Goal: Task Accomplishment & Management: Use online tool/utility

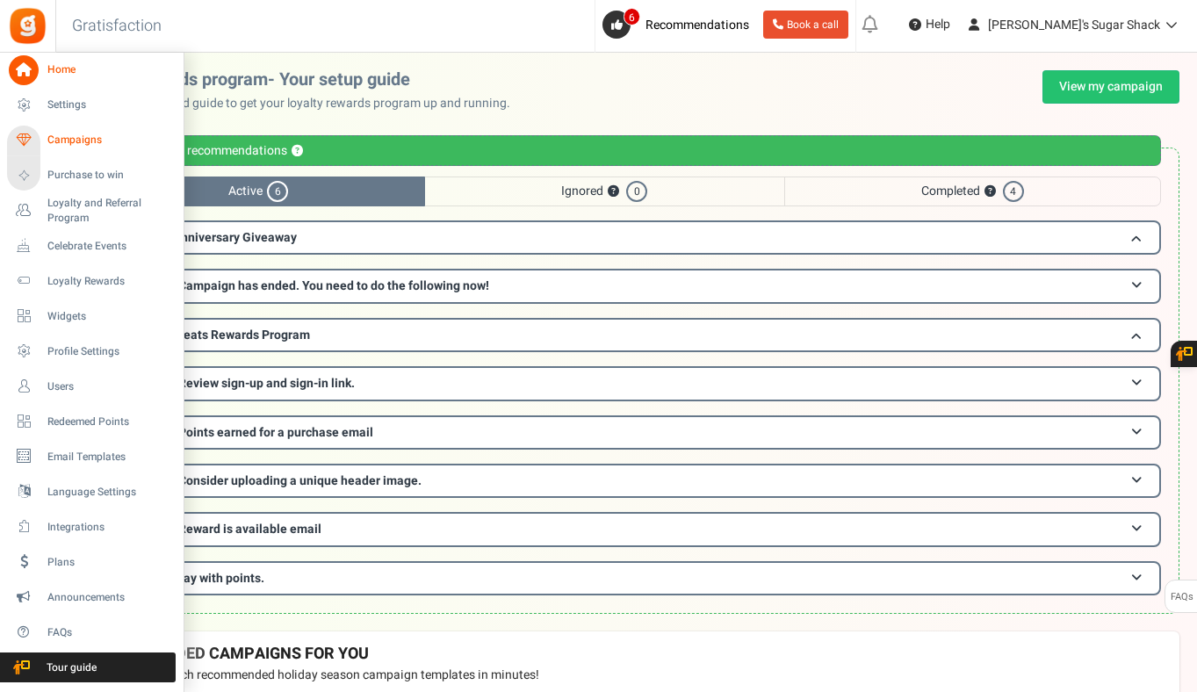
click at [82, 136] on span "Campaigns" at bounding box center [108, 140] width 123 height 15
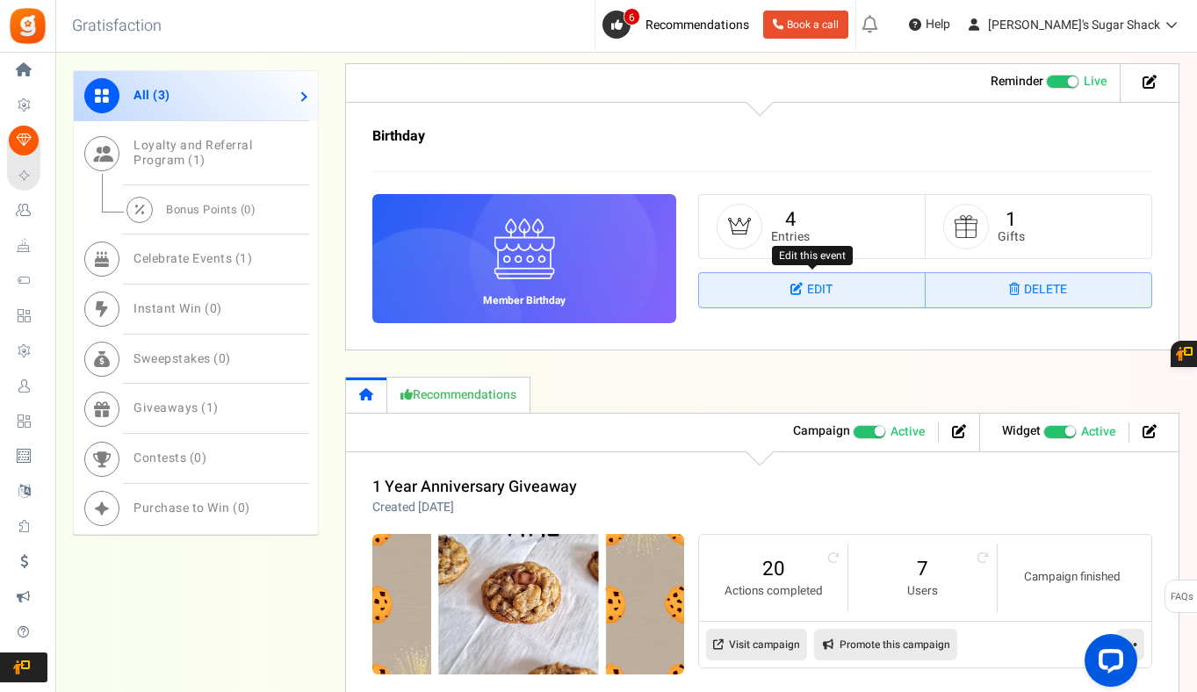
scroll to position [1207, 0]
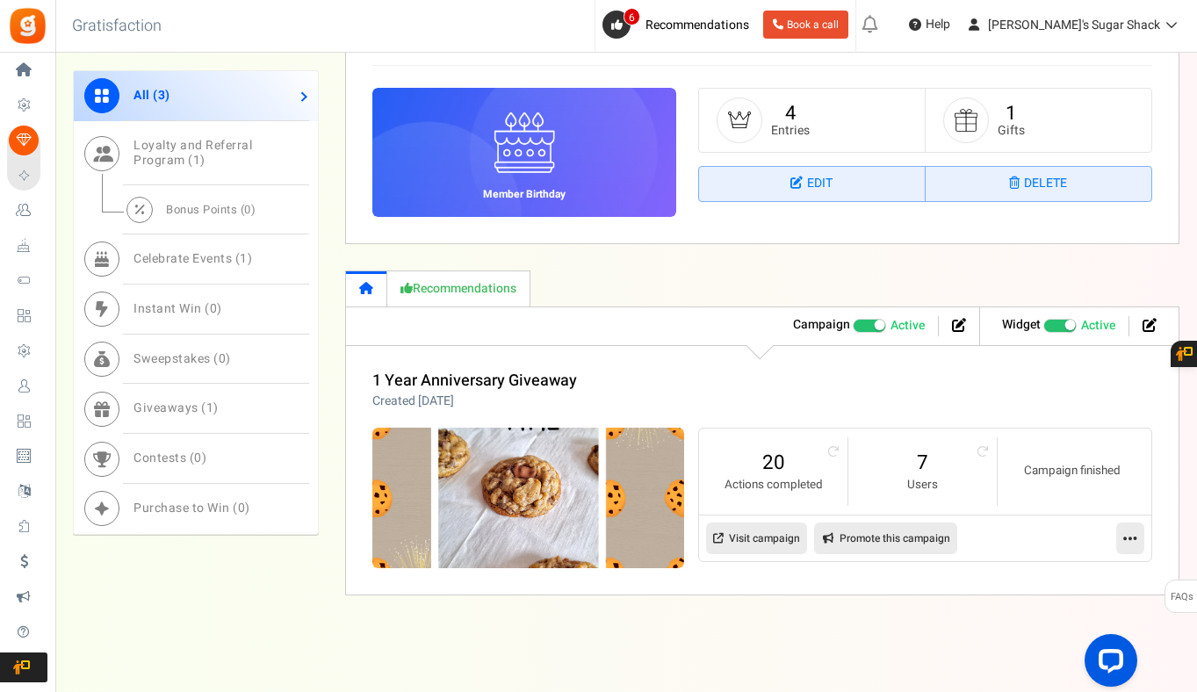
click at [975, 446] on li "7 Users" at bounding box center [922, 471] width 149 height 68
click at [980, 462] on li "7 Users" at bounding box center [922, 471] width 149 height 68
click at [980, 459] on li "7 Users" at bounding box center [922, 471] width 149 height 68
click at [980, 455] on icon at bounding box center [982, 451] width 11 height 11
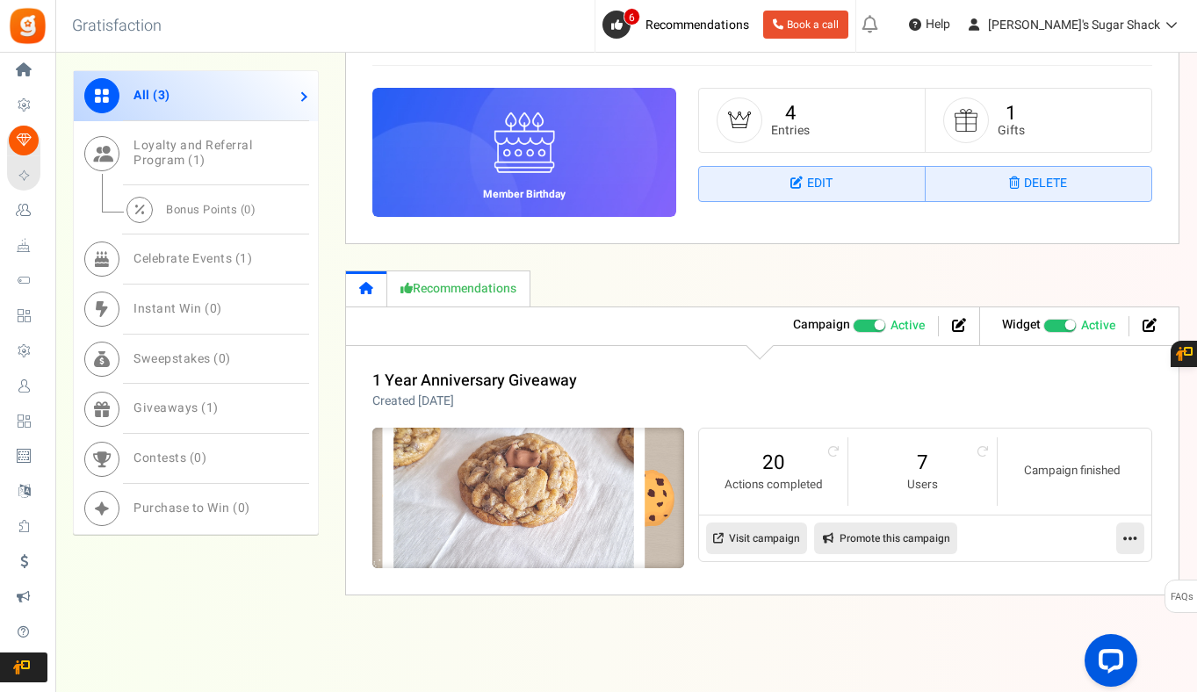
click at [638, 485] on img at bounding box center [528, 498] width 468 height 211
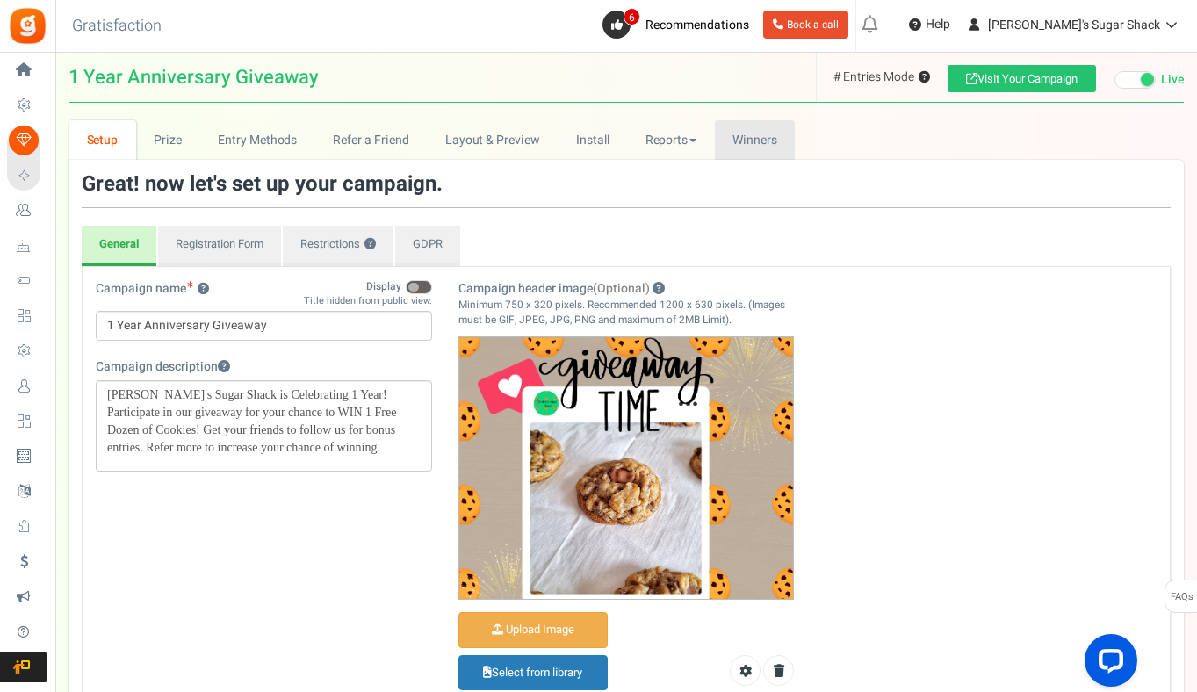
click at [757, 130] on link "Winners Winner Draw" at bounding box center [755, 140] width 81 height 40
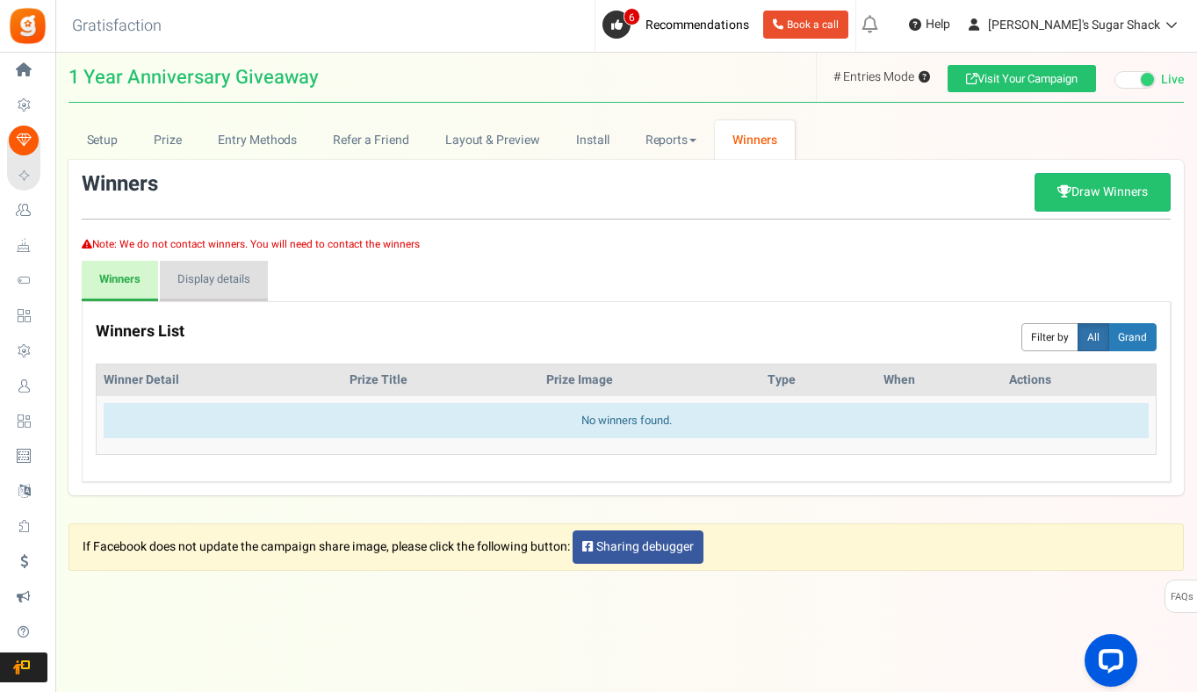
click at [240, 280] on link "Display details" at bounding box center [214, 281] width 108 height 40
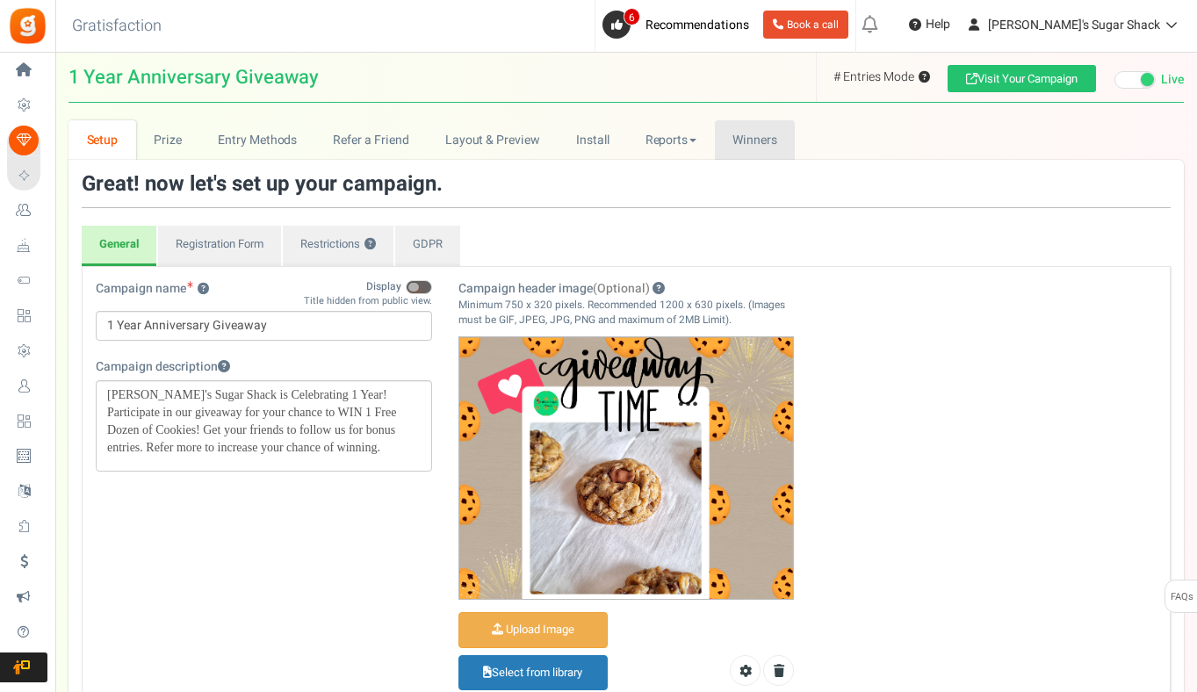
click at [788, 126] on link "Winners Winner Draw" at bounding box center [755, 140] width 81 height 40
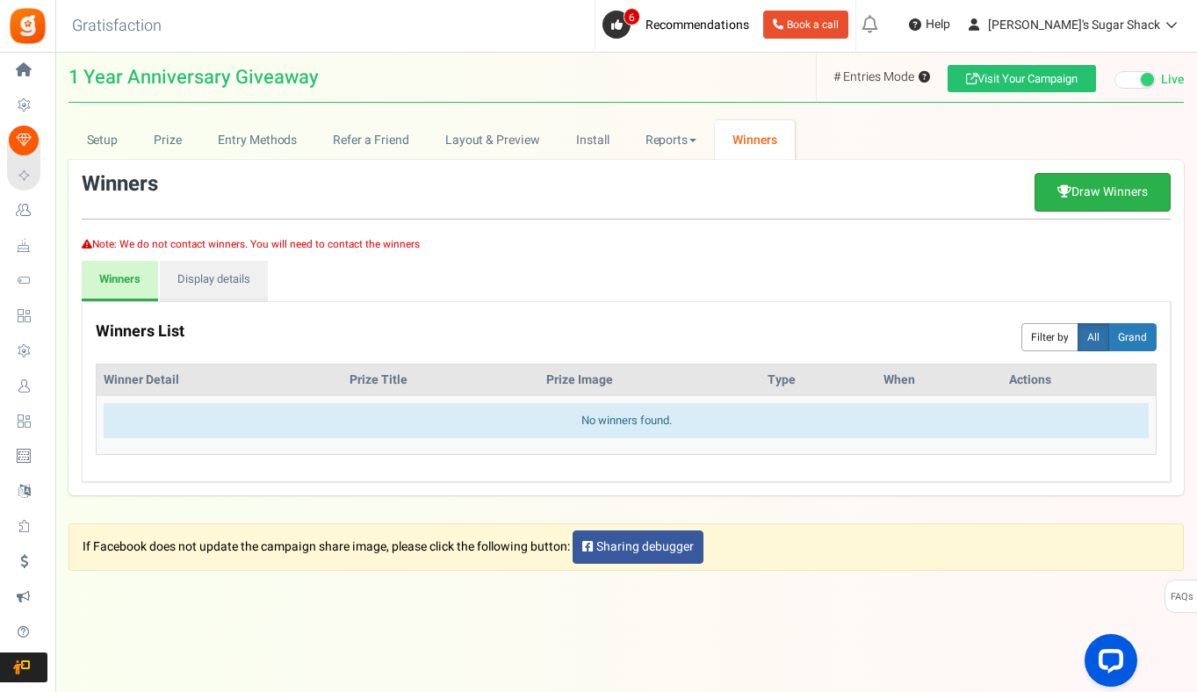
click at [1123, 194] on link "Draw Winners" at bounding box center [1103, 192] width 136 height 39
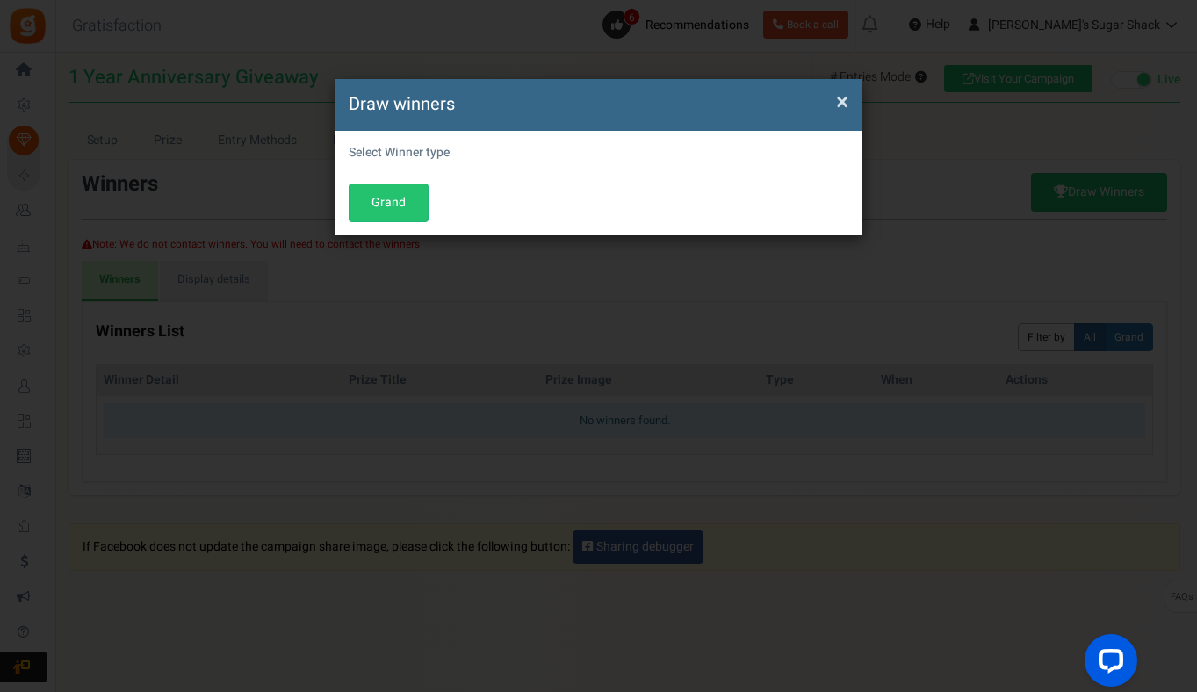
click at [847, 105] on span "×" at bounding box center [842, 101] width 12 height 33
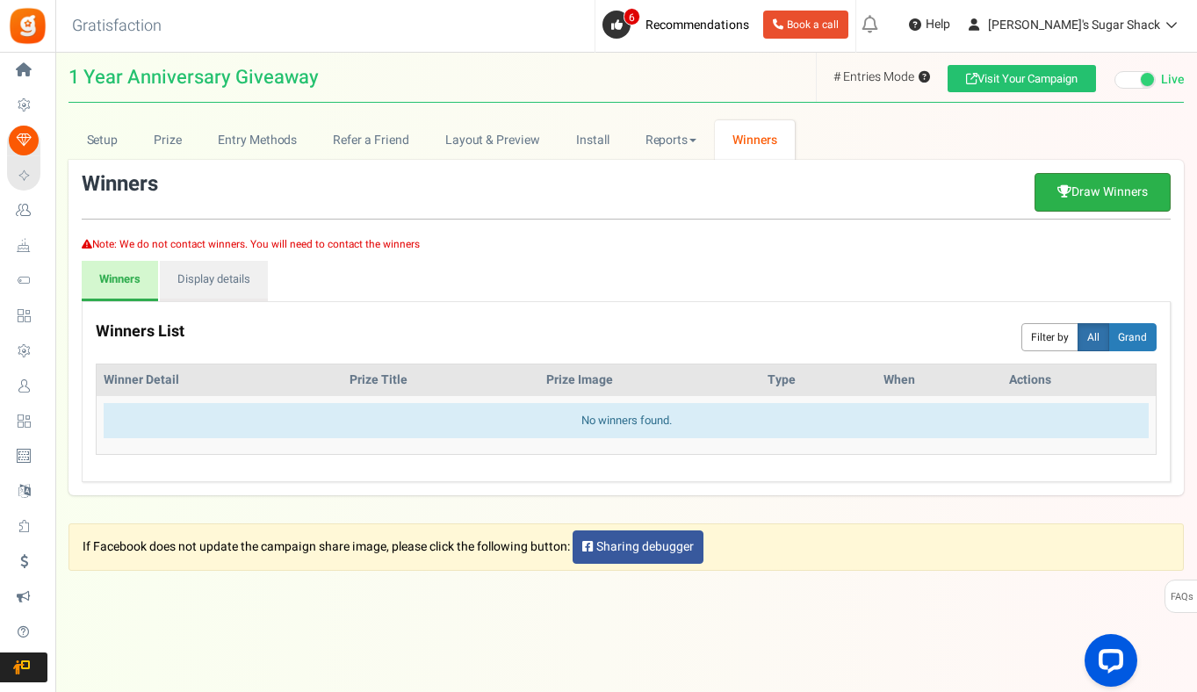
click at [1093, 195] on link "Draw Winners" at bounding box center [1103, 192] width 136 height 39
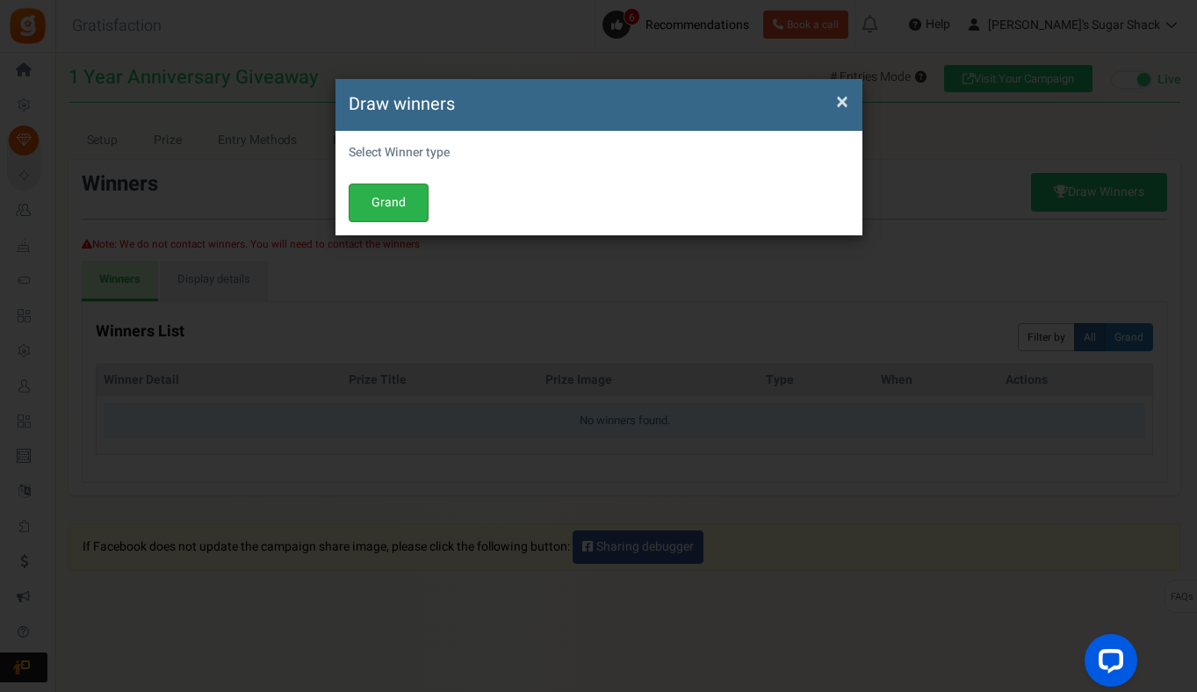
click at [398, 204] on button "Grand" at bounding box center [389, 203] width 80 height 39
select select "all"
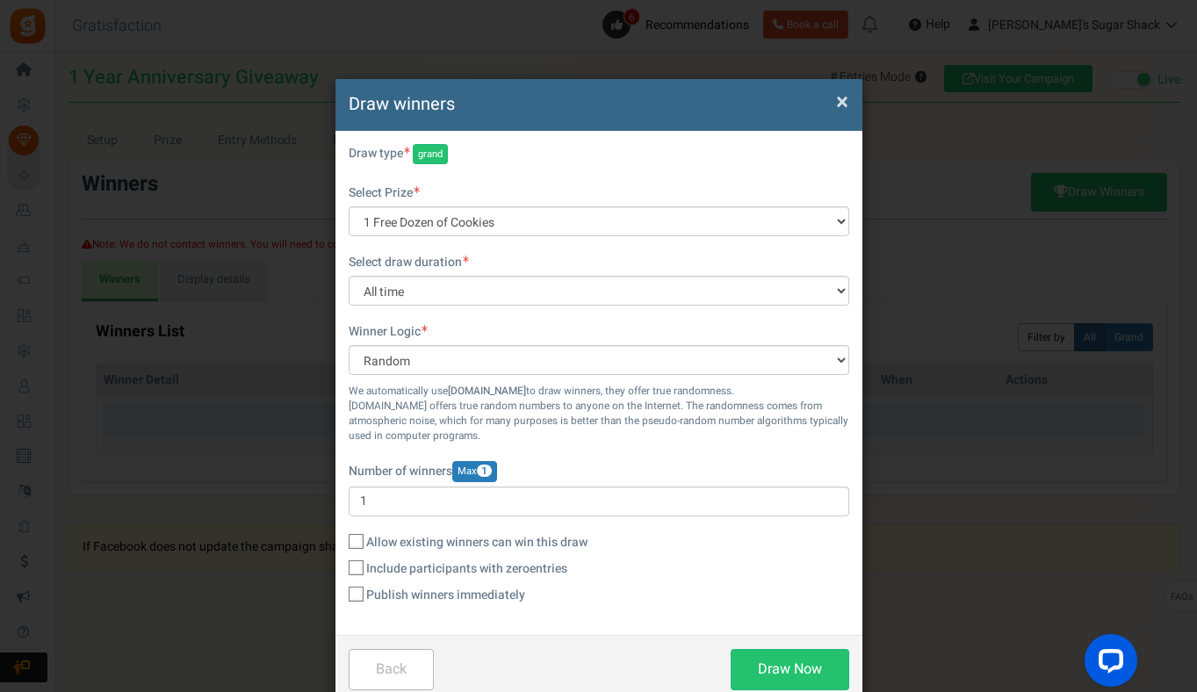
click at [536, 275] on div "Select draw duration All time [DATE] [DATE] The [DATE] Last 7 days This week (S…" at bounding box center [599, 280] width 501 height 52
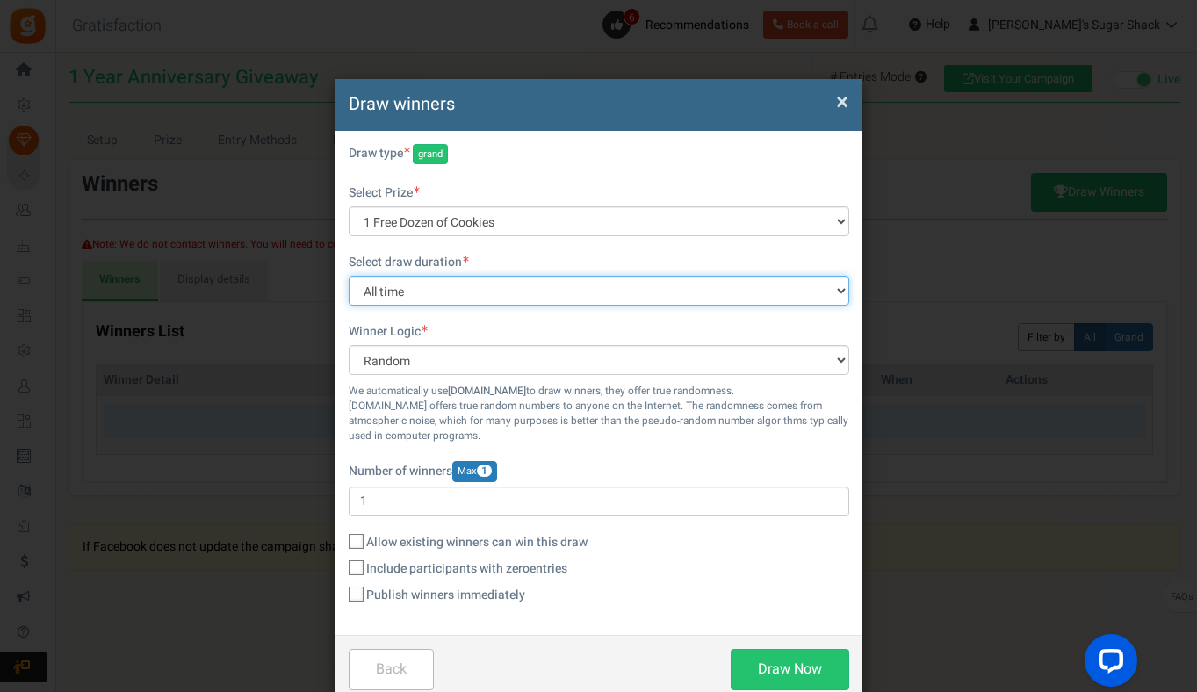
click at [536, 289] on select "All time [DATE] [DATE] The [DATE] Last 7 days This week (Sun - [DATE]) This wee…" at bounding box center [599, 291] width 501 height 30
click at [349, 276] on select "All time [DATE] [DATE] The [DATE] Last 7 days This week (Sun - [DATE]) This wee…" at bounding box center [599, 291] width 501 height 30
click at [443, 289] on select "All time [DATE] [DATE] The [DATE] Last 7 days This week (Sun - [DATE]) This wee…" at bounding box center [599, 291] width 501 height 30
click at [349, 276] on select "All time [DATE] [DATE] The [DATE] Last 7 days This week (Sun - [DATE]) This wee…" at bounding box center [599, 291] width 501 height 30
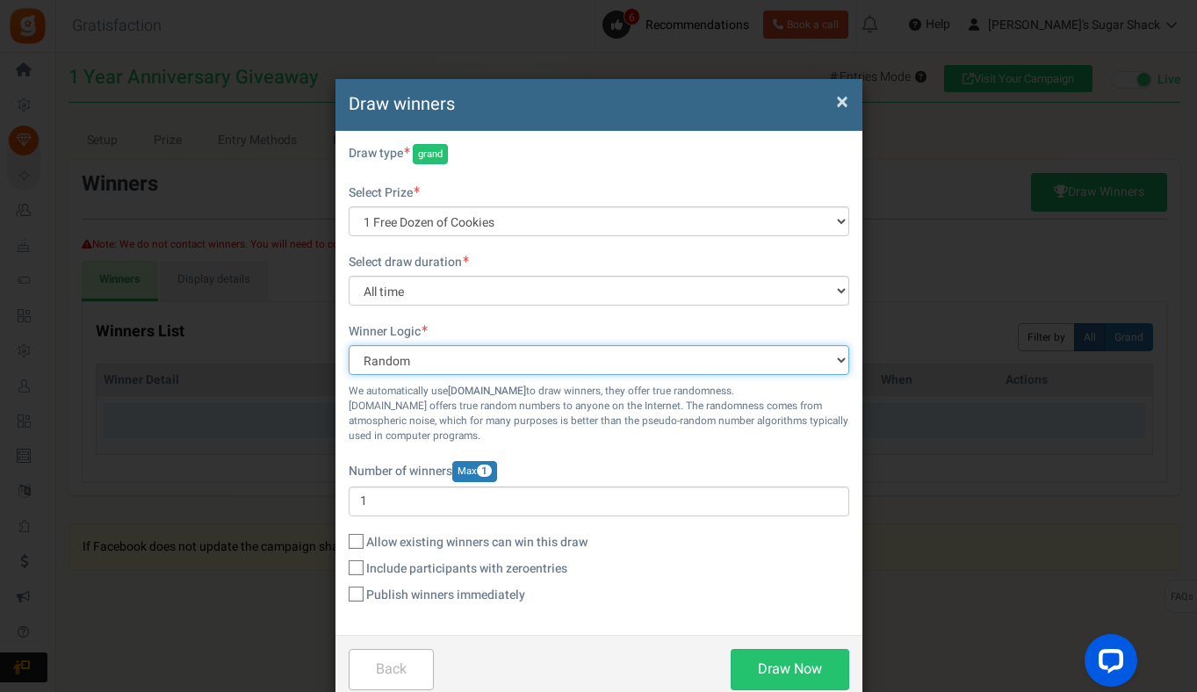
click at [436, 359] on select "Random Highest #Entries Manual" at bounding box center [599, 360] width 501 height 30
click at [349, 345] on select "Random Highest #Entries Manual" at bounding box center [599, 360] width 501 height 30
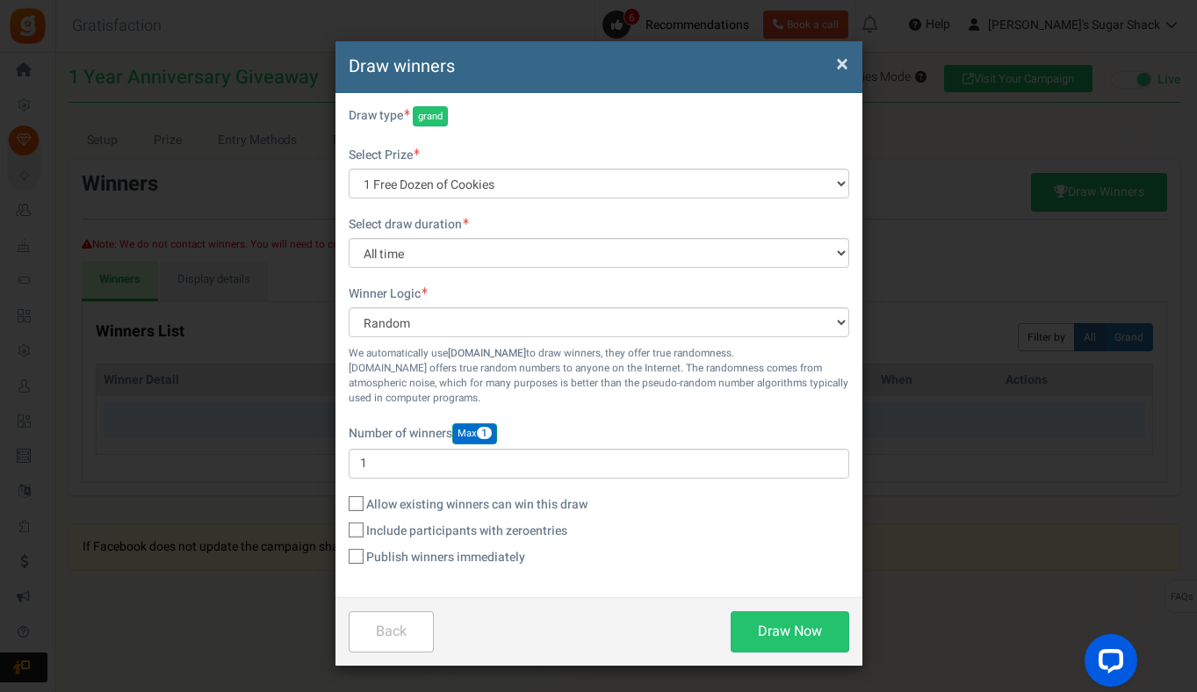
click at [492, 432] on span "1" at bounding box center [484, 433] width 15 height 12
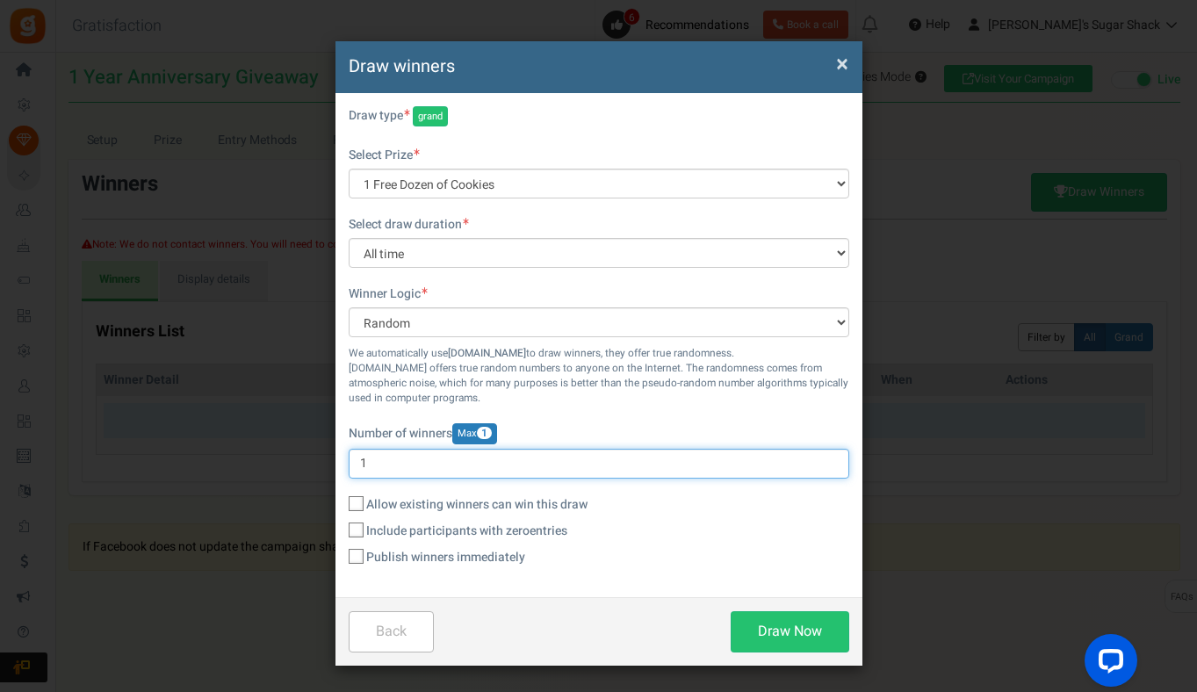
click at [428, 465] on input "1" at bounding box center [599, 464] width 501 height 30
type input "2"
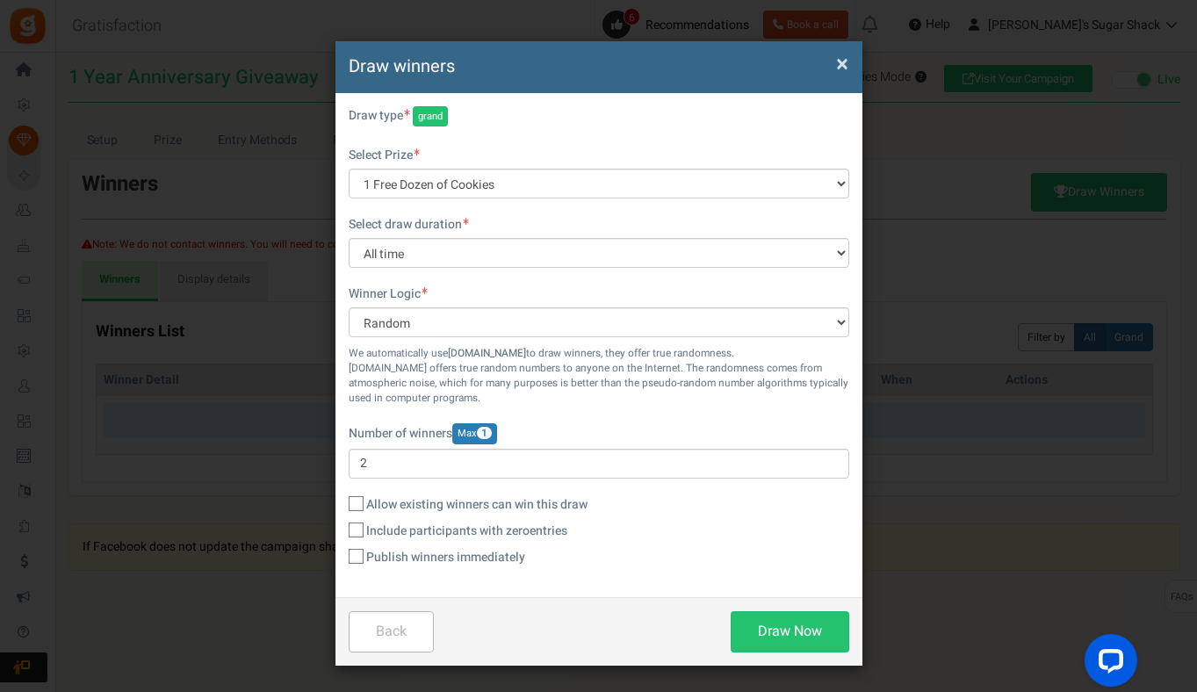
click at [353, 555] on icon at bounding box center [356, 557] width 11 height 11
click at [343, 555] on input "Publish winners immediately" at bounding box center [336, 557] width 11 height 11
checkbox input "true"
